Goal: Task Accomplishment & Management: Manage account settings

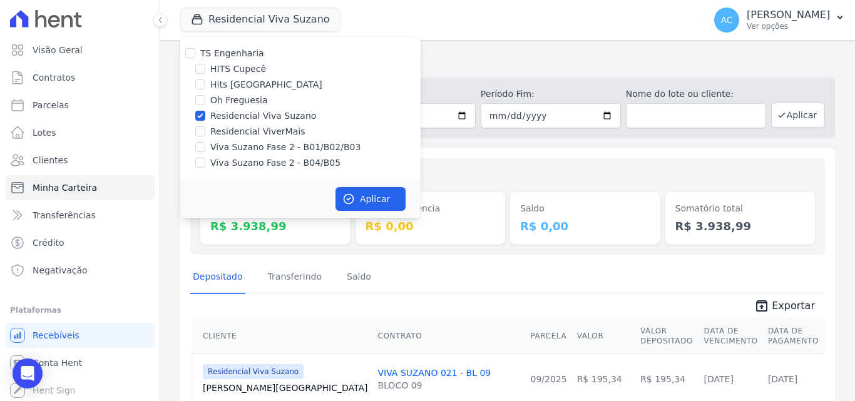
scroll to position [156, 0]
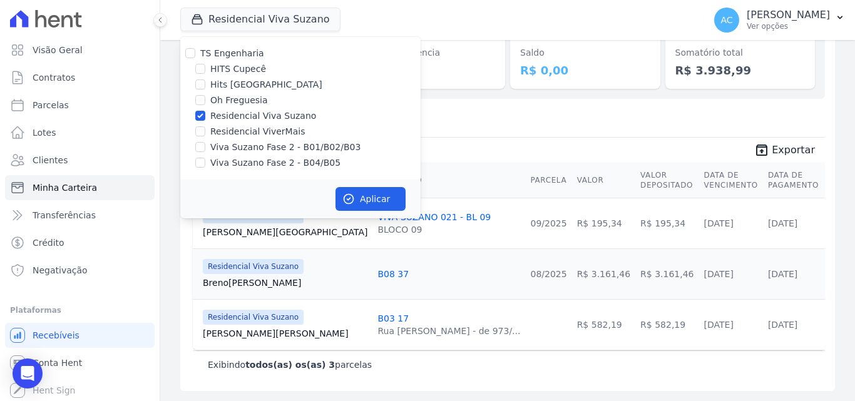
click at [254, 115] on label "Residencial Viva Suzano" at bounding box center [263, 116] width 106 height 13
click at [205, 115] on input "Residencial Viva Suzano" at bounding box center [200, 116] width 10 height 10
checkbox input "false"
click at [235, 68] on label "HITS Cupecê" at bounding box center [238, 69] width 56 height 13
click at [205, 68] on input "HITS Cupecê" at bounding box center [200, 69] width 10 height 10
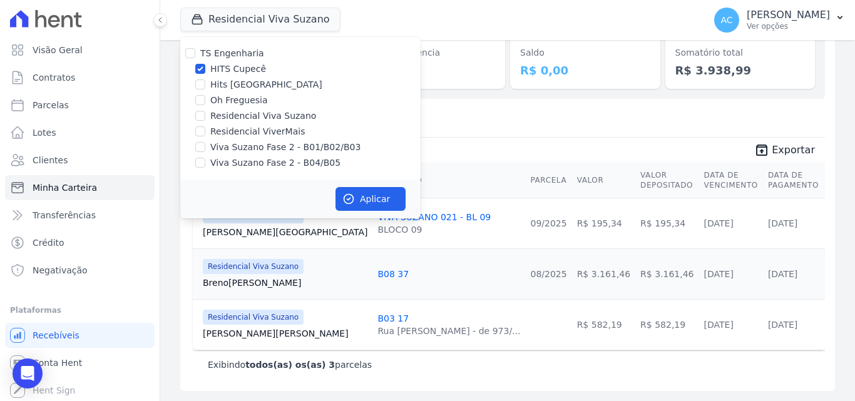
click at [230, 68] on label "HITS Cupecê" at bounding box center [238, 69] width 56 height 13
click at [205, 68] on input "HITS Cupecê" at bounding box center [200, 69] width 10 height 10
checkbox input "false"
click at [249, 86] on label "Hits [GEOGRAPHIC_DATA]" at bounding box center [266, 84] width 112 height 13
click at [205, 86] on input "Hits [GEOGRAPHIC_DATA]" at bounding box center [200, 85] width 10 height 10
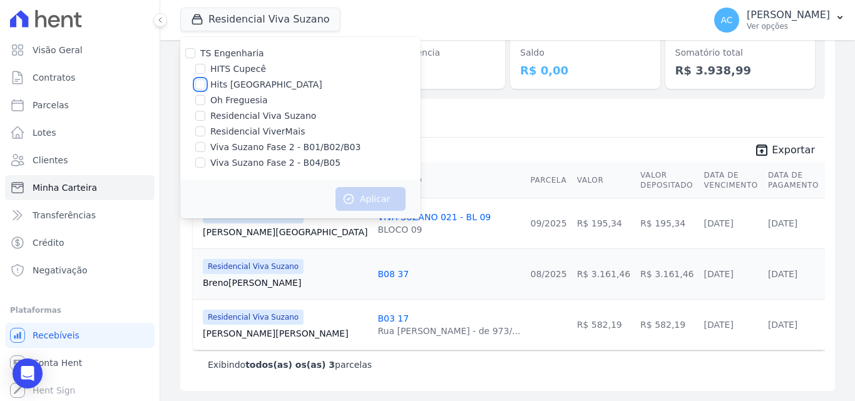
checkbox input "true"
click at [379, 195] on button "Aplicar" at bounding box center [371, 199] width 70 height 24
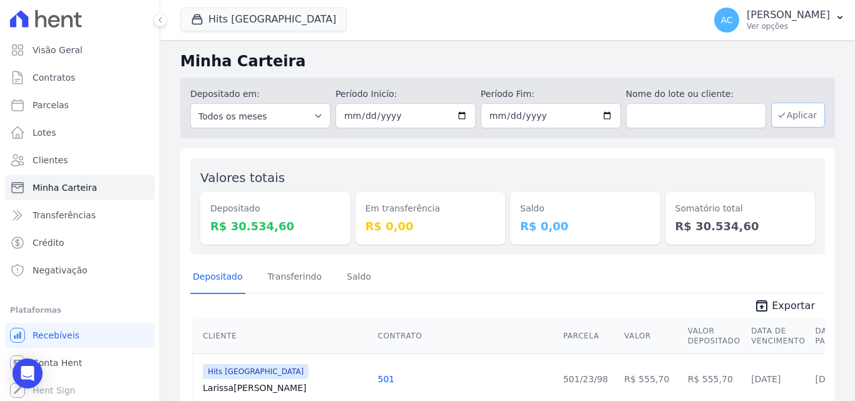
click at [788, 126] on button "Aplicar" at bounding box center [798, 115] width 54 height 25
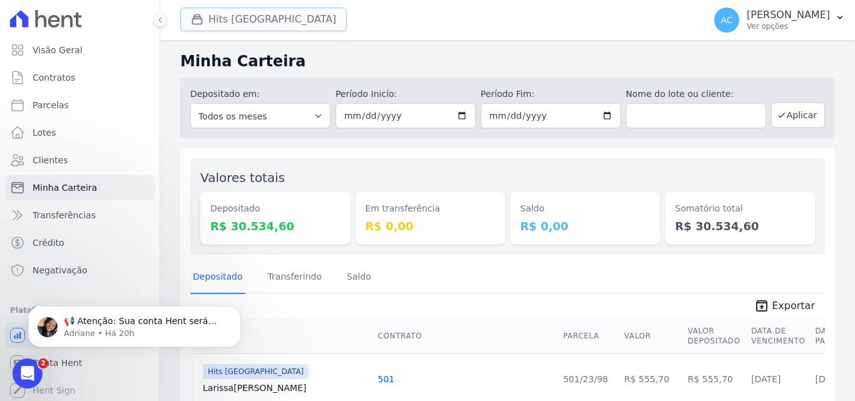
click at [252, 21] on button "Hits [GEOGRAPHIC_DATA]" at bounding box center [263, 20] width 167 height 24
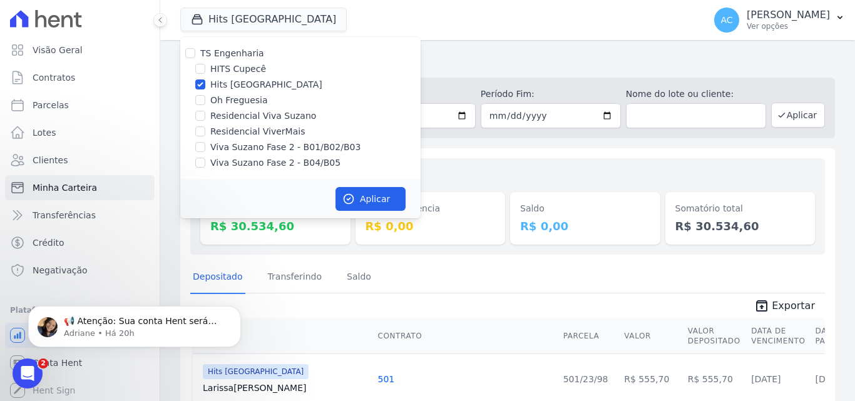
click at [248, 88] on label "Hits [GEOGRAPHIC_DATA]" at bounding box center [266, 84] width 112 height 13
click at [205, 88] on input "Hits [GEOGRAPHIC_DATA]" at bounding box center [200, 85] width 10 height 10
checkbox input "false"
click at [225, 101] on label "Oh Freguesia" at bounding box center [239, 100] width 58 height 13
click at [205, 101] on input "Oh Freguesia" at bounding box center [200, 100] width 10 height 10
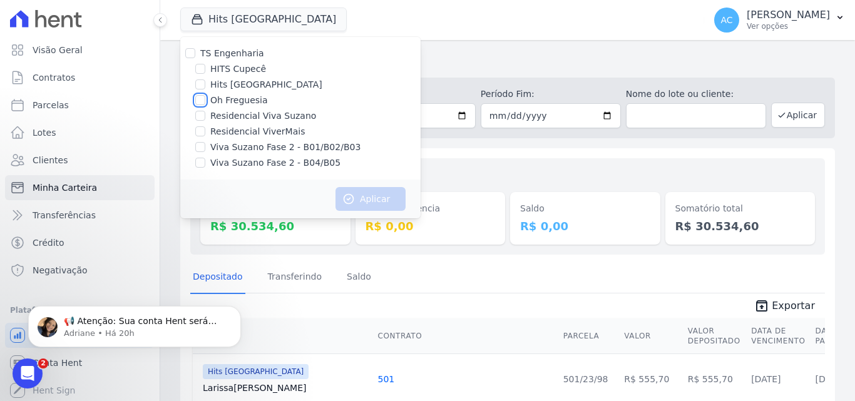
checkbox input "true"
click at [347, 199] on icon "button" at bounding box center [348, 199] width 9 height 9
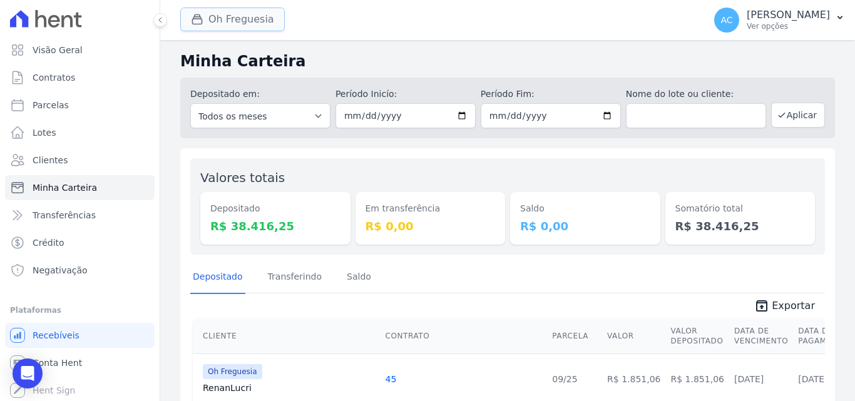
click at [210, 25] on button "Oh Freguesia" at bounding box center [232, 20] width 105 height 24
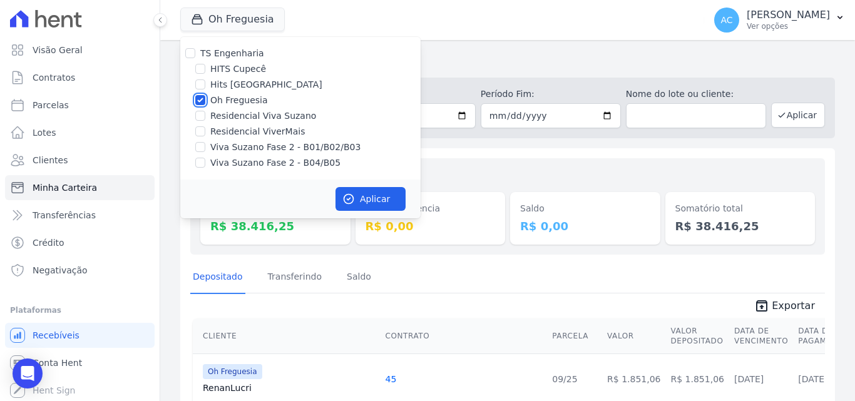
click at [198, 103] on input "Oh Freguesia" at bounding box center [200, 100] width 10 height 10
checkbox input "false"
click at [198, 115] on input "Residencial Viva Suzano" at bounding box center [200, 116] width 10 height 10
checkbox input "true"
click at [368, 201] on button "Aplicar" at bounding box center [371, 199] width 70 height 24
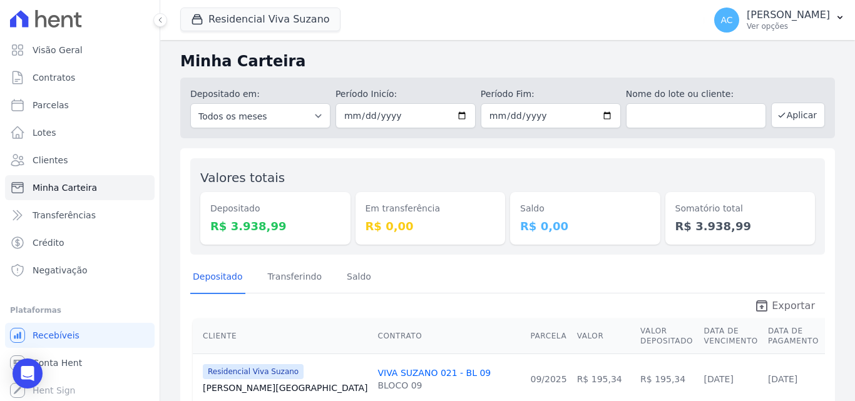
click at [785, 304] on span "Exportar" at bounding box center [793, 306] width 43 height 15
click at [287, 20] on button "Residencial Viva Suzano" at bounding box center [260, 20] width 160 height 24
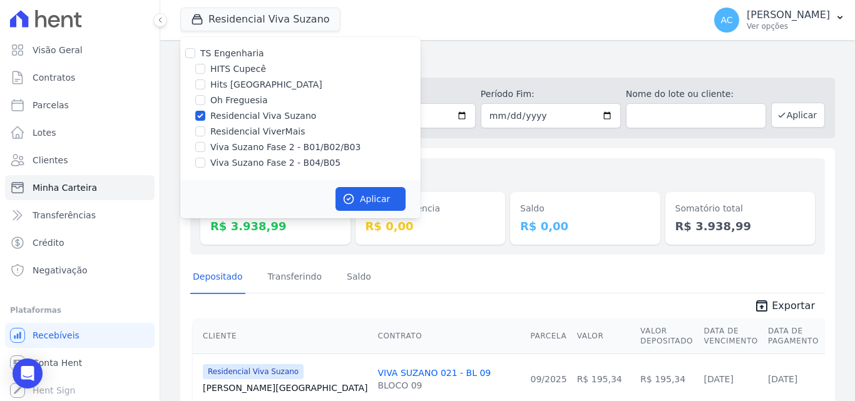
click at [211, 115] on label "Residencial Viva Suzano" at bounding box center [263, 116] width 106 height 13
click at [205, 115] on input "Residencial Viva Suzano" at bounding box center [200, 116] width 10 height 10
checkbox input "false"
click at [226, 68] on label "HITS Cupecê" at bounding box center [238, 69] width 56 height 13
click at [205, 68] on input "HITS Cupecê" at bounding box center [200, 69] width 10 height 10
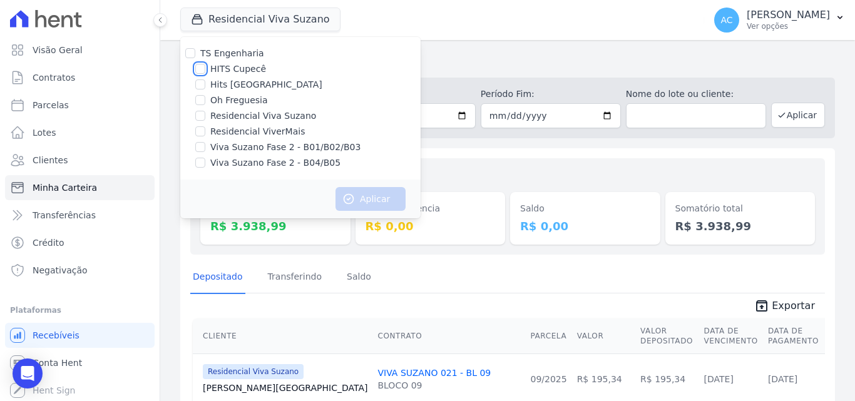
checkbox input "true"
drag, startPoint x: 348, startPoint y: 200, endPoint x: 359, endPoint y: 194, distance: 12.3
click at [347, 202] on icon "button" at bounding box center [348, 199] width 13 height 13
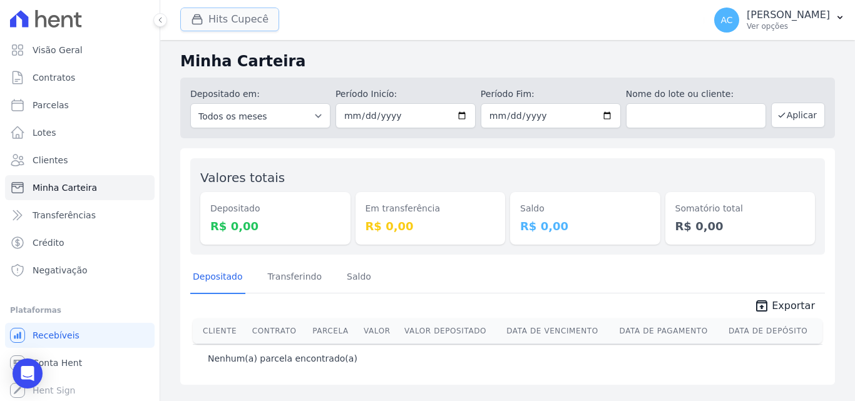
click at [219, 21] on button "Hits Cupecê" at bounding box center [229, 20] width 99 height 24
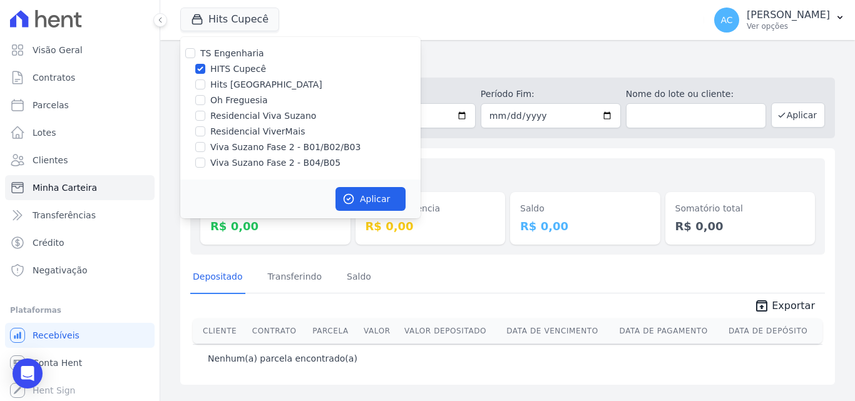
click at [224, 73] on label "HITS Cupecê" at bounding box center [238, 69] width 56 height 13
click at [205, 73] on input "HITS Cupecê" at bounding box center [200, 69] width 10 height 10
checkbox input "false"
click at [232, 131] on label "Residencial ViverMais" at bounding box center [257, 131] width 95 height 13
click at [205, 131] on input "Residencial ViverMais" at bounding box center [200, 131] width 10 height 10
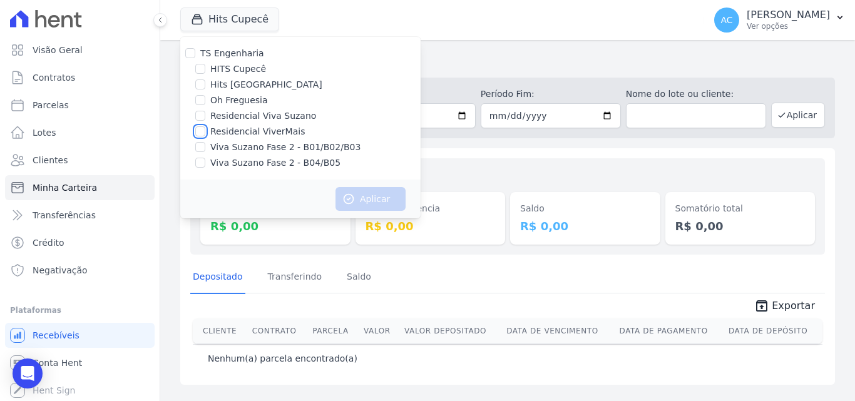
checkbox input "true"
click at [353, 191] on button "Aplicar" at bounding box center [371, 199] width 70 height 24
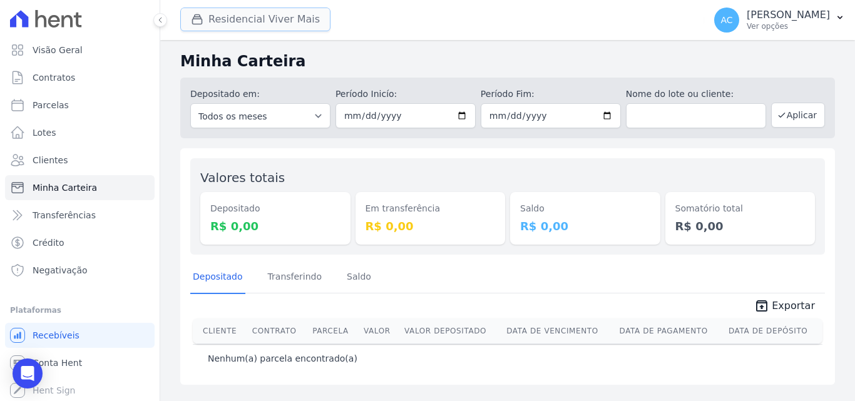
click at [225, 19] on button "Residencial Viver Mais" at bounding box center [255, 20] width 150 height 24
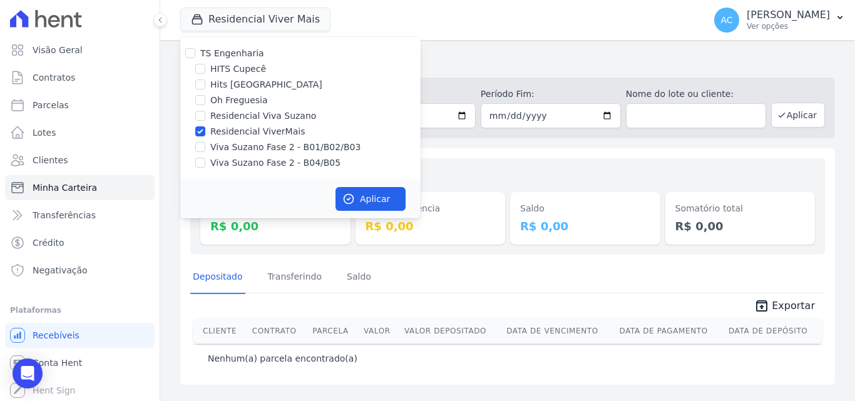
click at [508, 44] on div "Minha Carteira Depositado em: Todos os meses Fevereiro/2022 Março/2022 Abril/20…" at bounding box center [507, 220] width 695 height 361
